Goal: Find specific page/section: Find specific page/section

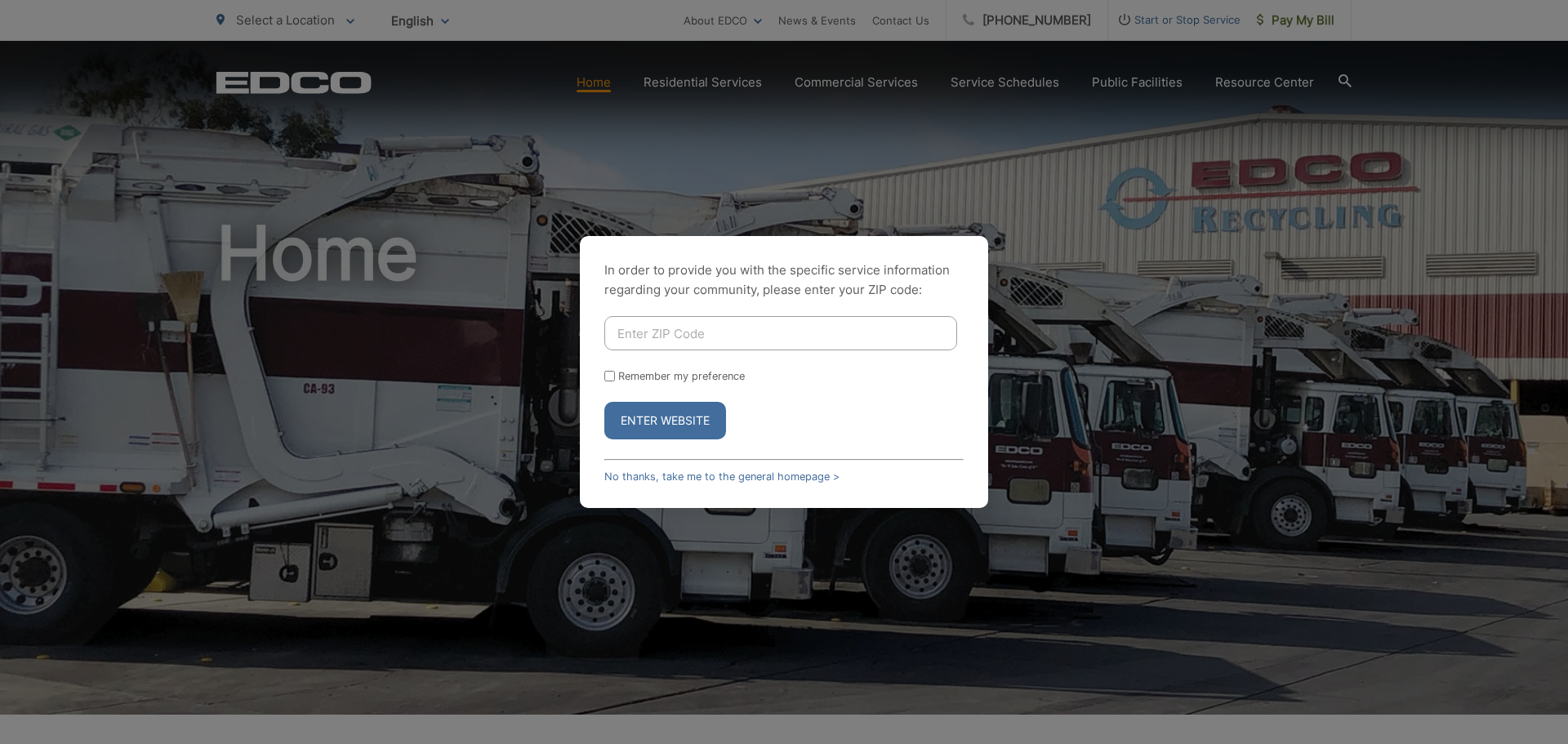
click at [659, 334] on input "Enter ZIP Code" at bounding box center [781, 333] width 353 height 34
type input "8"
type input "91706"
click at [605, 402] on button "Enter Website" at bounding box center [665, 421] width 122 height 37
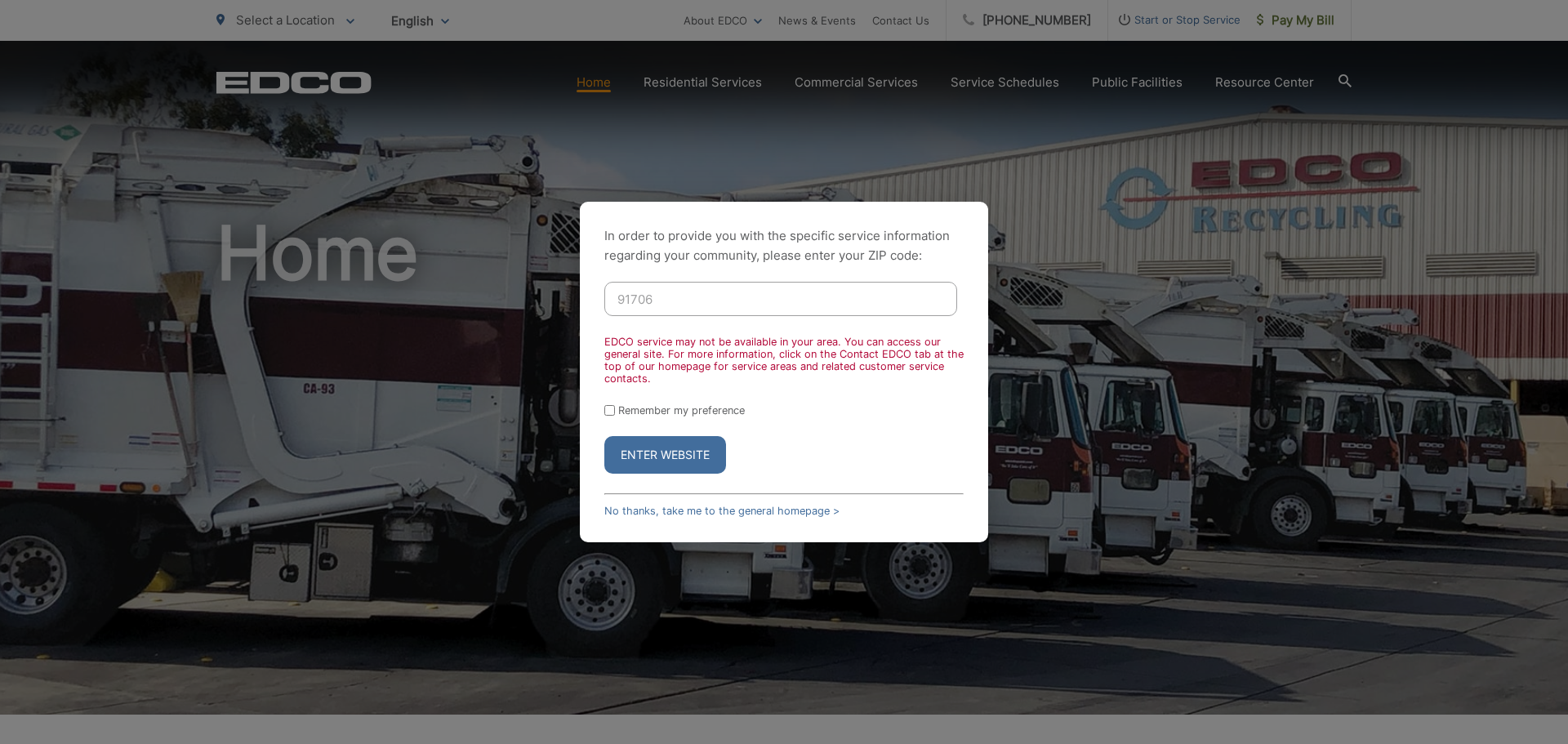
click at [690, 454] on button "Enter Website" at bounding box center [665, 455] width 122 height 37
click at [1179, 82] on div "In order to provide you with the specific service information regarding your co…" at bounding box center [784, 372] width 1568 height 744
click at [608, 418] on form "91706 EDCO service may not be available in your area. You can access our genera…" at bounding box center [784, 378] width 360 height 192
click at [611, 412] on input "Remember my preference" at bounding box center [610, 410] width 10 height 10
checkbox input "true"
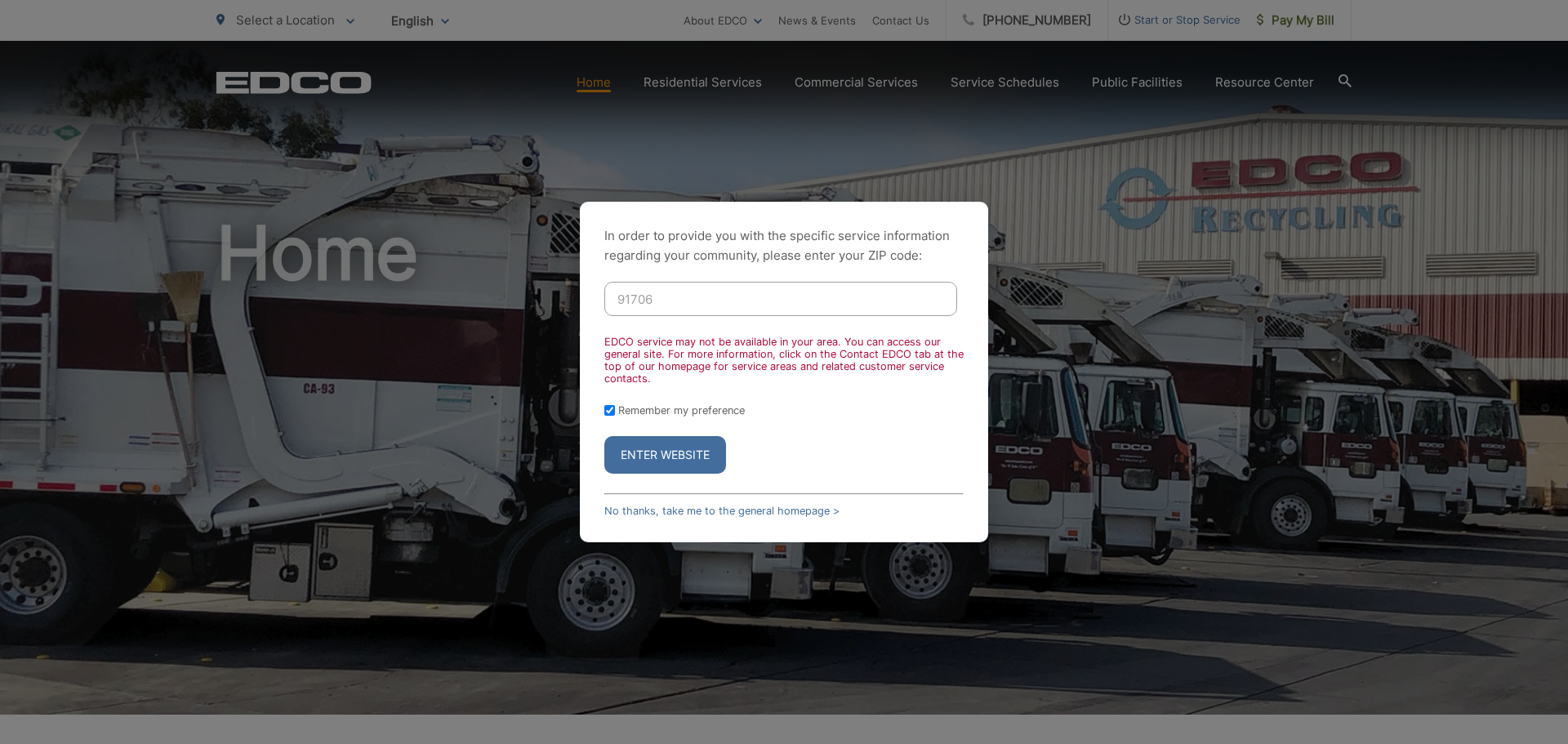
drag, startPoint x: 649, startPoint y: 461, endPoint x: 696, endPoint y: 463, distance: 47.0
click at [649, 461] on button "Enter Website" at bounding box center [665, 455] width 122 height 37
click at [1037, 361] on div "In order to provide you with the specific service information regarding your co…" at bounding box center [784, 372] width 1568 height 744
